Goal: Find contact information: Find contact information

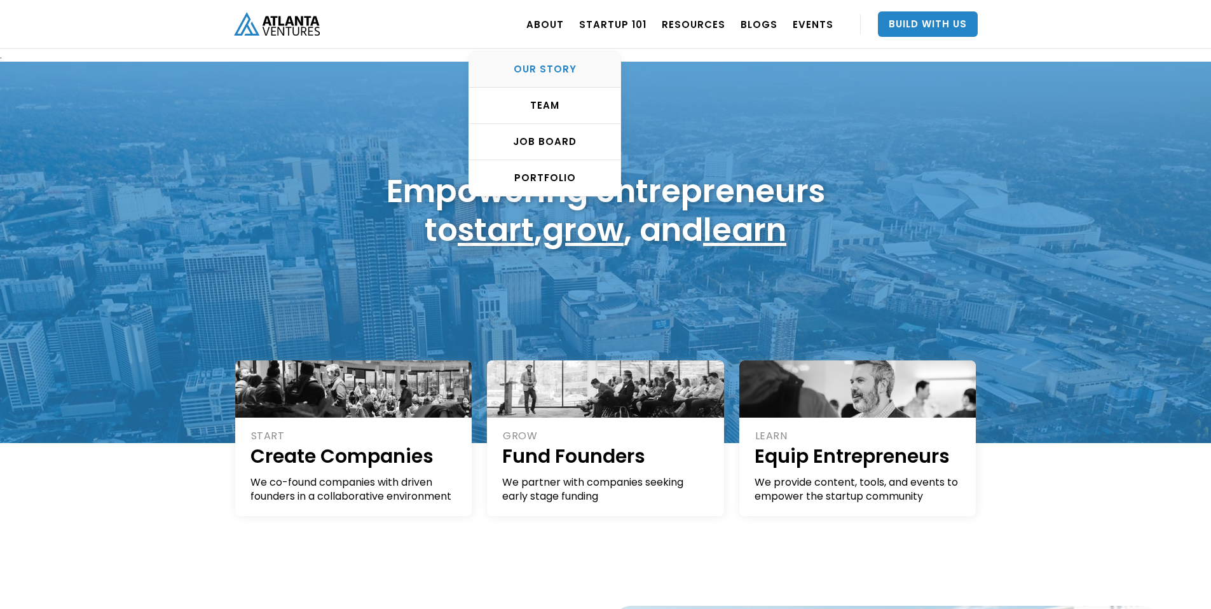
click at [565, 64] on div "OUR STORY" at bounding box center [544, 69] width 151 height 13
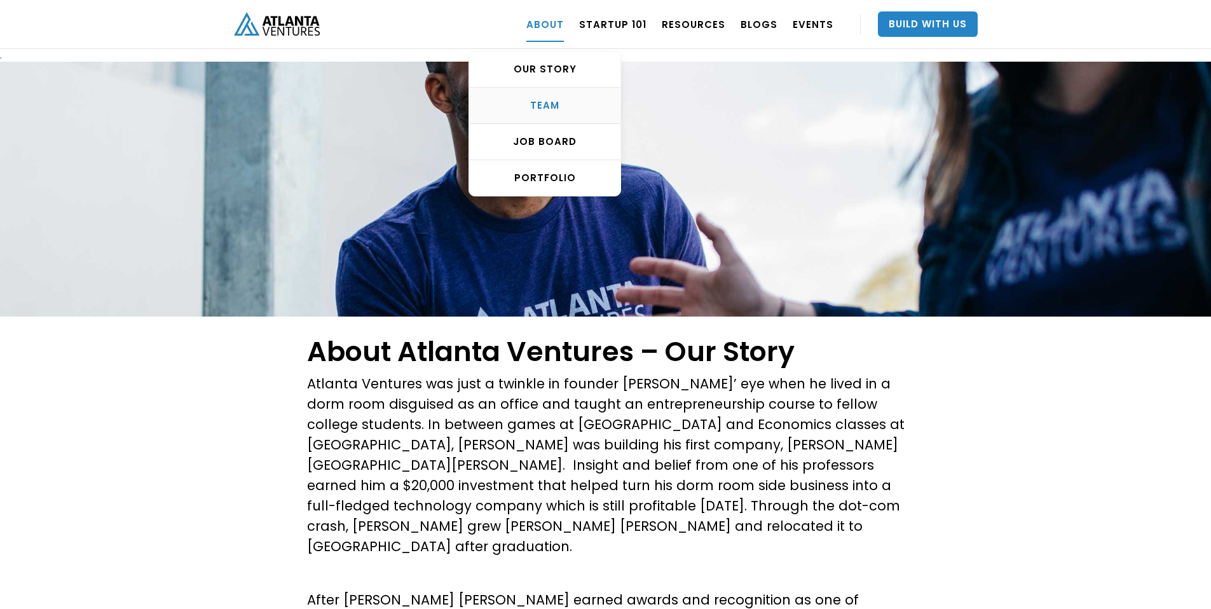
click at [561, 99] on div "TEAM" at bounding box center [544, 105] width 151 height 13
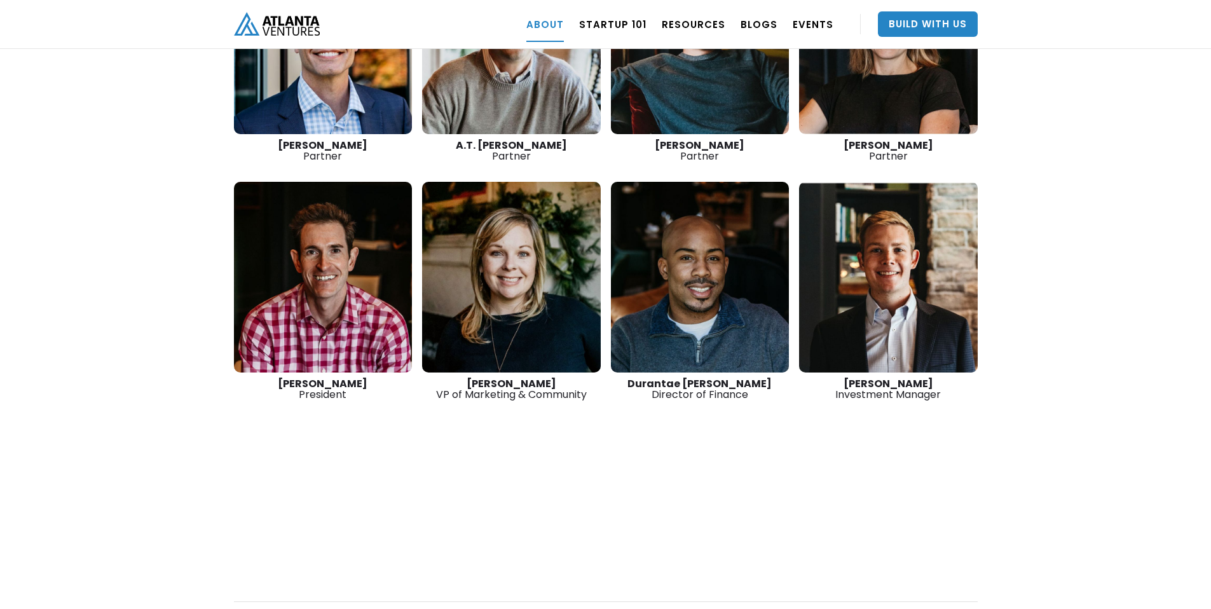
scroll to position [1791, 0]
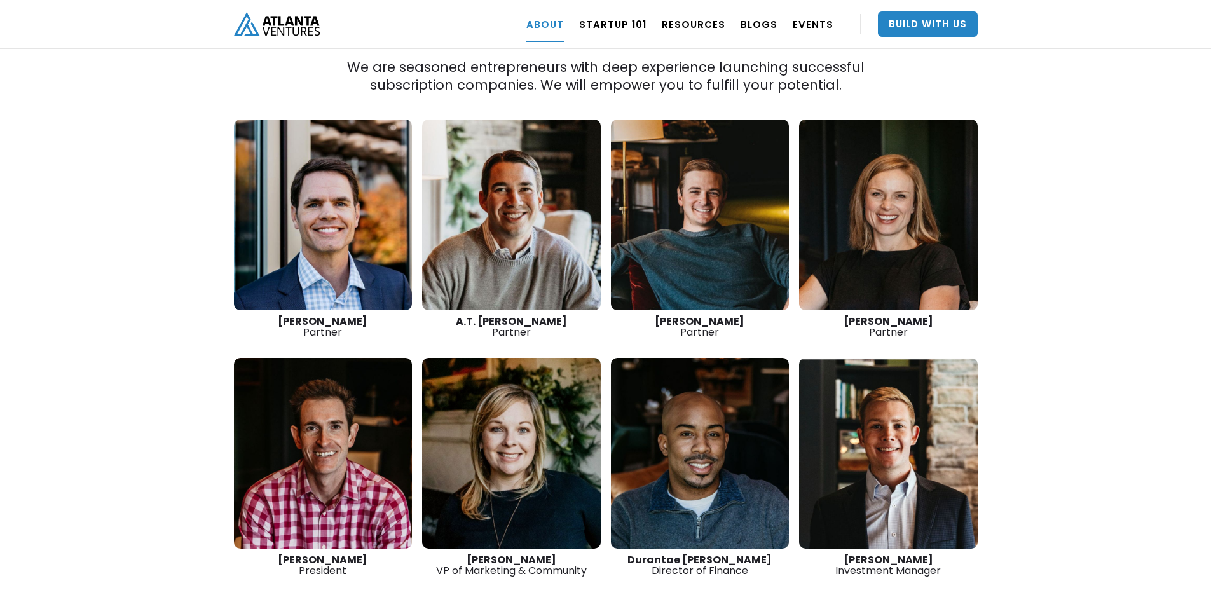
drag, startPoint x: 353, startPoint y: 285, endPoint x: 272, endPoint y: 277, distance: 81.8
click at [272, 316] on div "David Cummings Partner" at bounding box center [323, 327] width 179 height 22
copy strong "David Cummings"
